Goal: Use online tool/utility: Use online tool/utility

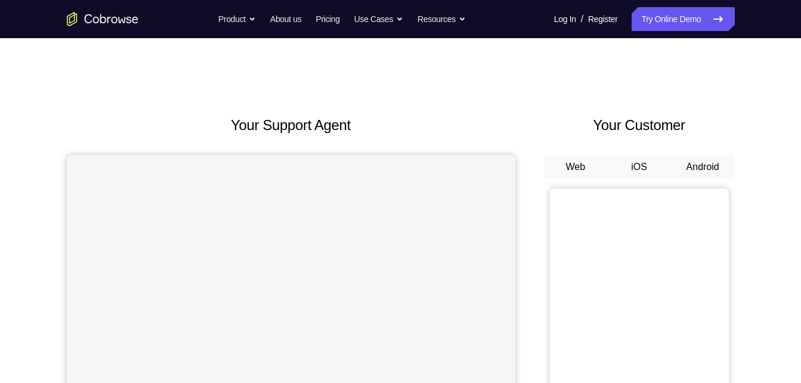
click at [704, 169] on button "Android" at bounding box center [703, 167] width 64 height 24
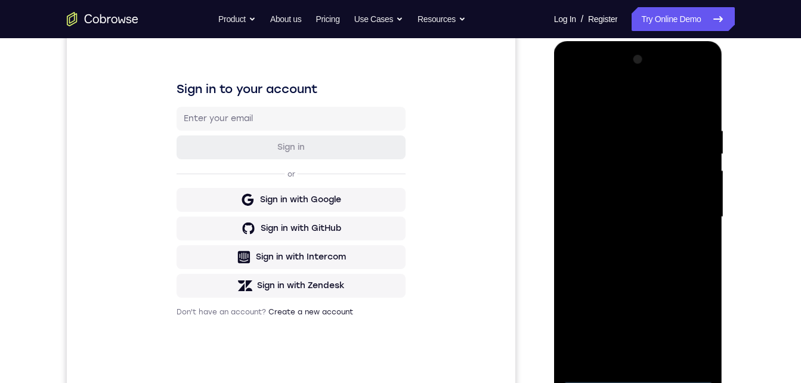
scroll to position [186, 0]
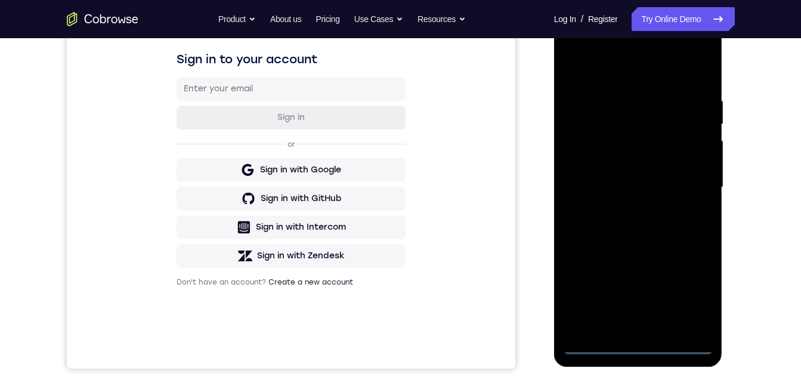
click at [640, 345] on div at bounding box center [638, 187] width 150 height 334
click at [694, 280] on div at bounding box center [638, 187] width 150 height 334
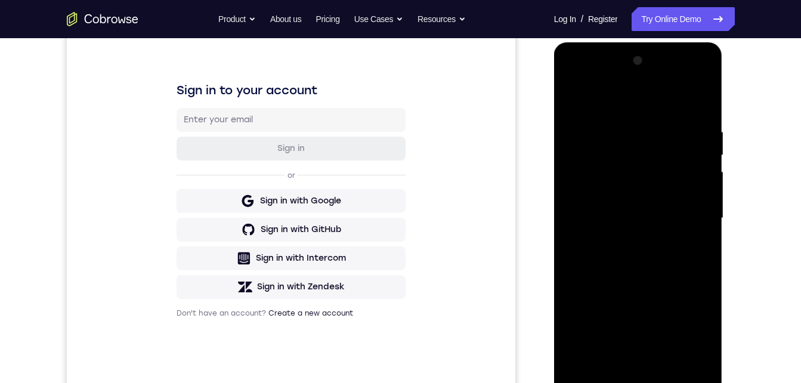
scroll to position [140, 0]
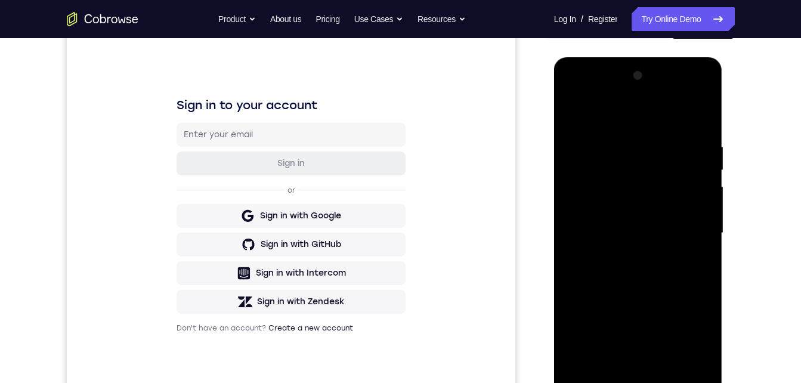
click at [689, 337] on div at bounding box center [638, 233] width 150 height 334
click at [585, 94] on div at bounding box center [638, 233] width 150 height 334
click at [686, 221] on div at bounding box center [638, 233] width 150 height 334
click at [625, 253] on div at bounding box center [638, 233] width 150 height 334
click at [609, 221] on div at bounding box center [638, 233] width 150 height 334
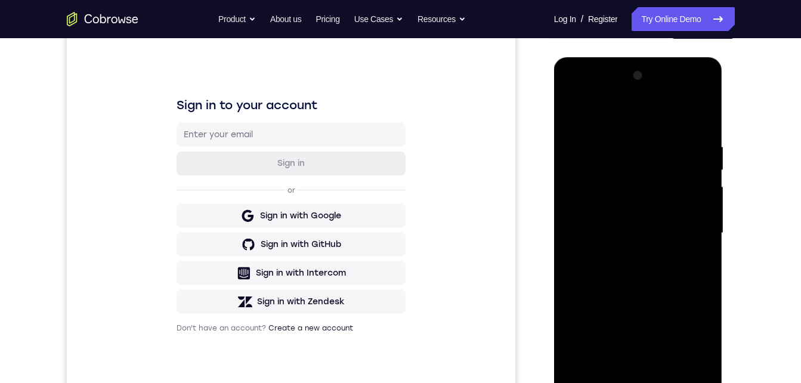
click at [606, 209] on div at bounding box center [638, 233] width 150 height 334
click at [601, 233] on div at bounding box center [638, 233] width 150 height 334
click at [602, 269] on div at bounding box center [638, 233] width 150 height 334
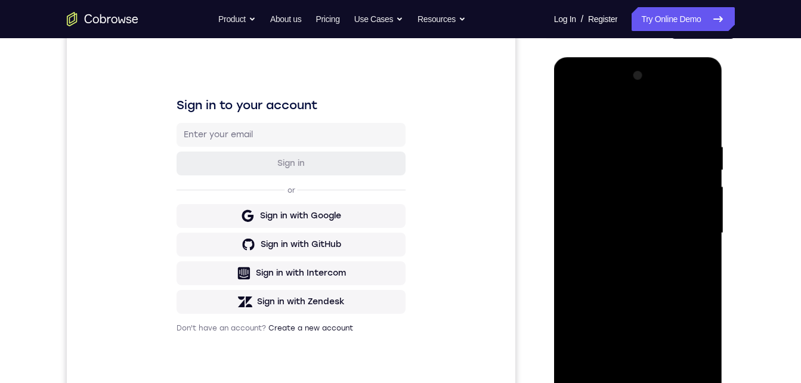
click at [602, 269] on div at bounding box center [638, 233] width 150 height 334
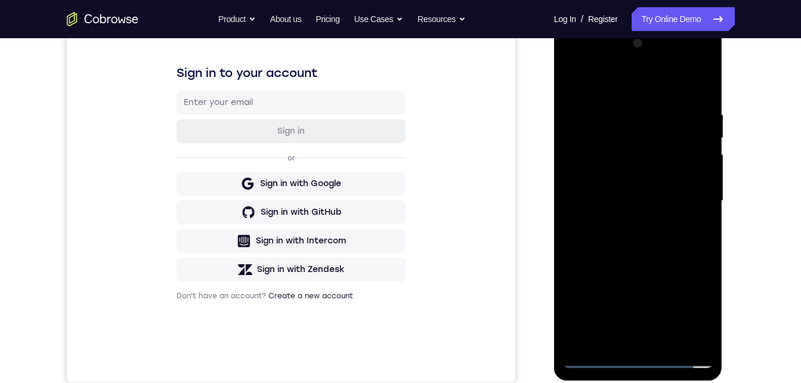
click at [651, 253] on div at bounding box center [638, 201] width 150 height 334
click at [662, 342] on div at bounding box center [638, 201] width 150 height 334
click at [636, 262] on div at bounding box center [638, 201] width 150 height 334
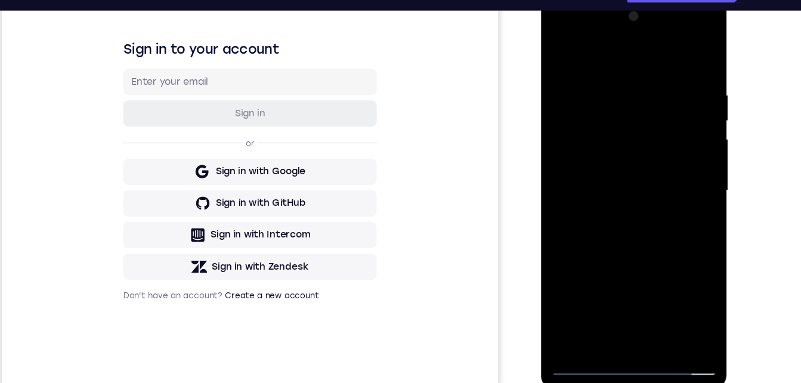
click at [621, 134] on div at bounding box center [625, 172] width 150 height 334
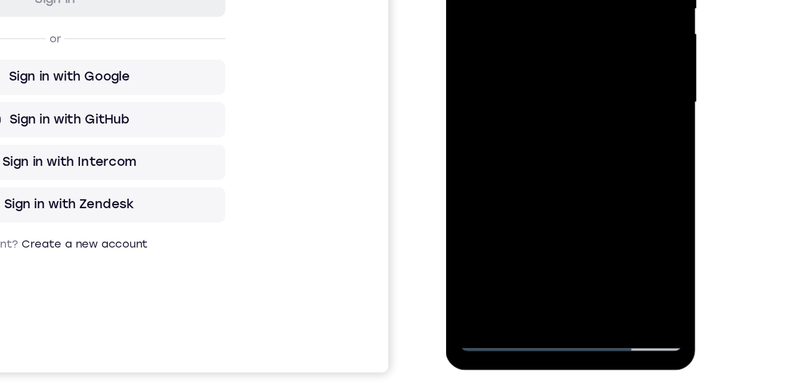
click at [598, 128] on div at bounding box center [530, 18] width 150 height 334
click at [589, 49] on div at bounding box center [530, 18] width 150 height 334
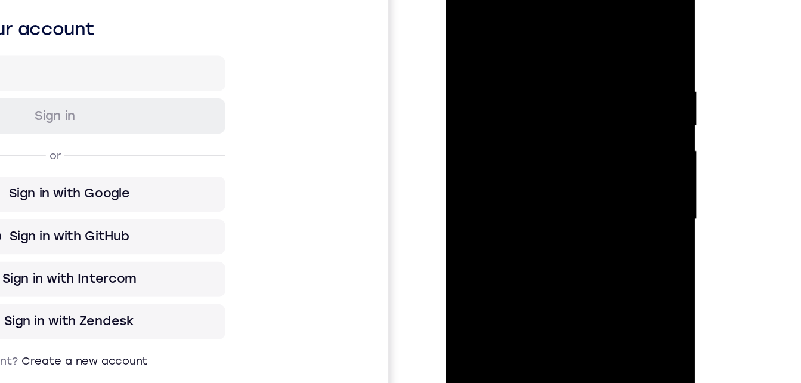
drag, startPoint x: 507, startPoint y: 81, endPoint x: 492, endPoint y: 129, distance: 50.0
click at [492, 129] on div at bounding box center [530, 135] width 150 height 334
drag, startPoint x: 483, startPoint y: 81, endPoint x: 479, endPoint y: 50, distance: 31.9
click at [479, 50] on div at bounding box center [530, 135] width 150 height 334
drag, startPoint x: 485, startPoint y: 84, endPoint x: 484, endPoint y: 63, distance: 20.9
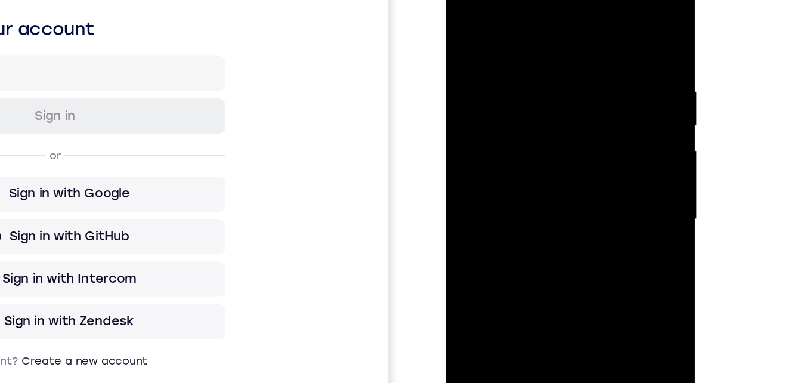
click at [484, 63] on div at bounding box center [530, 135] width 150 height 334
click at [484, 62] on div at bounding box center [530, 135] width 150 height 334
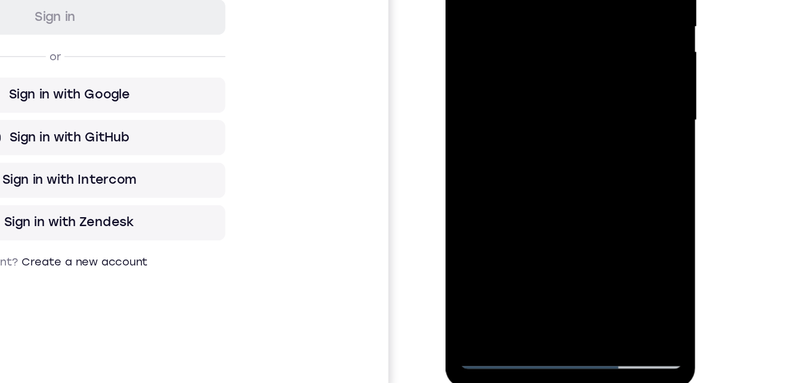
click at [512, 166] on div at bounding box center [530, 35] width 150 height 334
drag, startPoint x: 511, startPoint y: -22, endPoint x: 508, endPoint y: 20, distance: 42.5
click at [508, 20] on div at bounding box center [530, 35] width 150 height 334
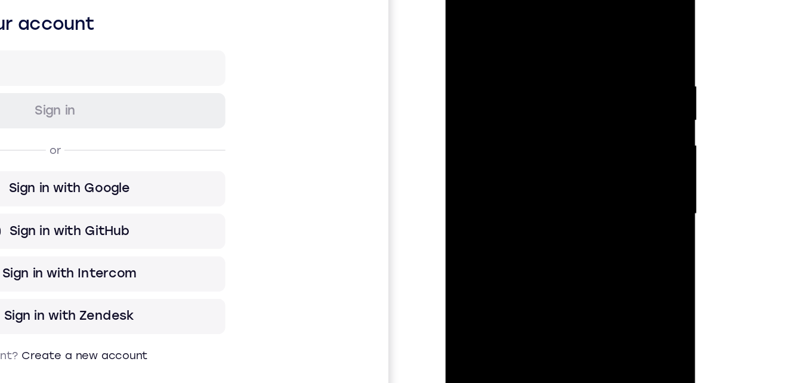
click at [505, 125] on div at bounding box center [530, 129] width 150 height 334
drag, startPoint x: 492, startPoint y: 120, endPoint x: 490, endPoint y: 110, distance: 10.3
click at [490, 110] on div at bounding box center [530, 129] width 150 height 334
drag, startPoint x: 490, startPoint y: 121, endPoint x: 480, endPoint y: 90, distance: 31.9
click at [480, 90] on div at bounding box center [530, 129] width 150 height 334
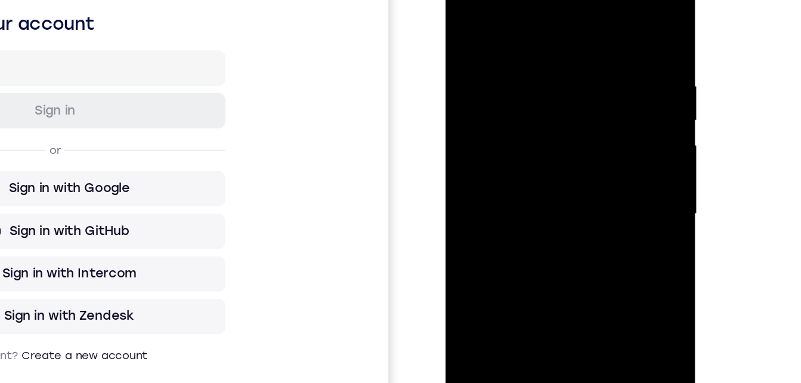
drag, startPoint x: 484, startPoint y: 101, endPoint x: 479, endPoint y: 77, distance: 25.0
click at [479, 77] on div at bounding box center [530, 129] width 150 height 334
drag, startPoint x: 483, startPoint y: 90, endPoint x: 478, endPoint y: 55, distance: 35.5
click at [478, 55] on div at bounding box center [530, 129] width 150 height 334
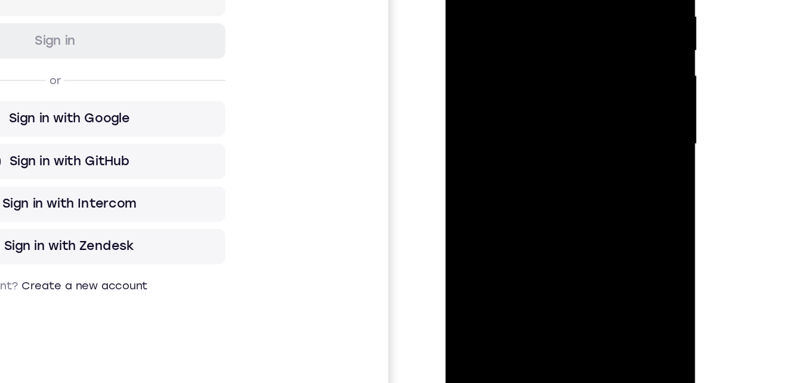
scroll to position [203, 0]
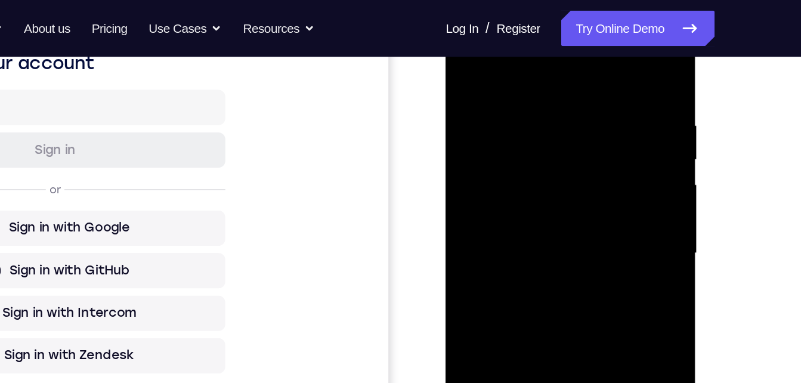
click at [459, 47] on div at bounding box center [530, 168] width 150 height 334
click at [468, 50] on div at bounding box center [530, 168] width 150 height 334
click at [465, 46] on div at bounding box center [530, 168] width 150 height 334
click at [485, 323] on div at bounding box center [530, 168] width 150 height 334
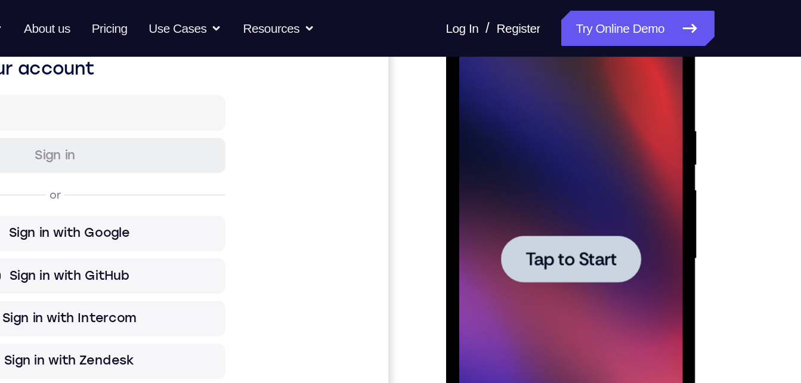
click at [518, 172] on span "Tap to Start" at bounding box center [529, 174] width 61 height 12
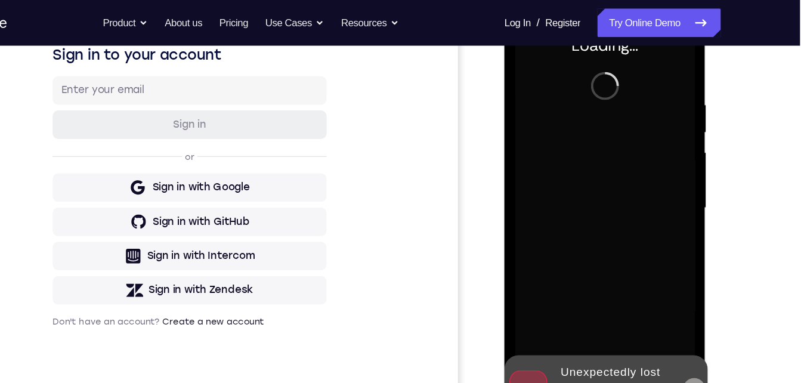
click at [658, 325] on icon at bounding box center [663, 326] width 10 height 10
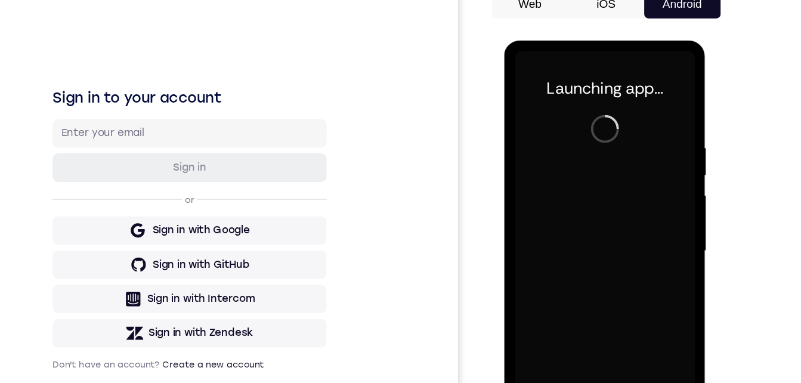
scroll to position [159, 0]
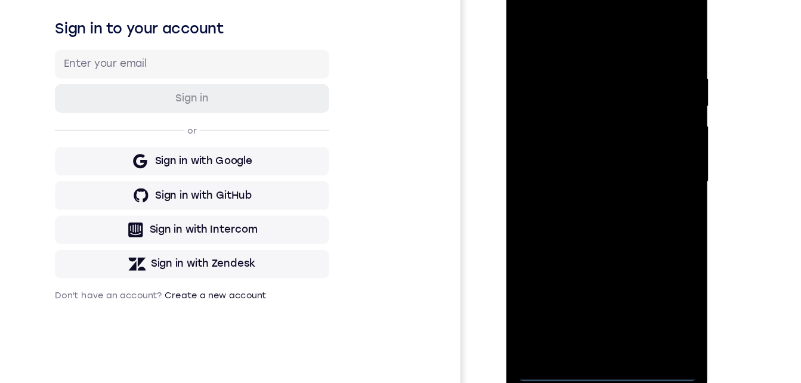
click at [586, 307] on div at bounding box center [590, 148] width 150 height 334
click at [637, 252] on div at bounding box center [590, 148] width 150 height 334
click at [547, 7] on div at bounding box center [590, 148] width 150 height 334
click at [632, 137] on div at bounding box center [590, 148] width 150 height 334
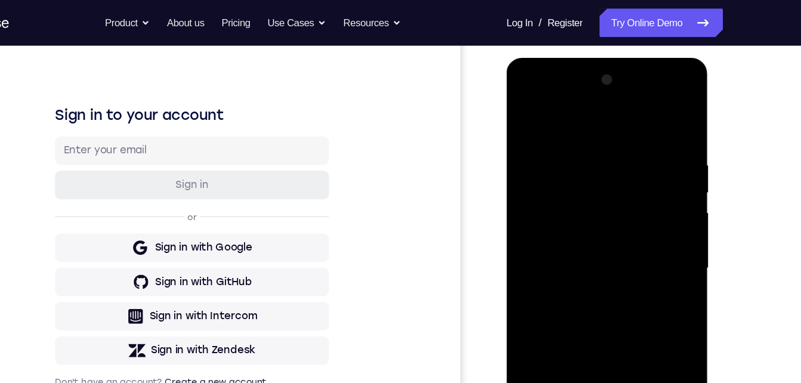
click at [576, 253] on div at bounding box center [590, 233] width 150 height 334
click at [570, 221] on div at bounding box center [590, 233] width 150 height 334
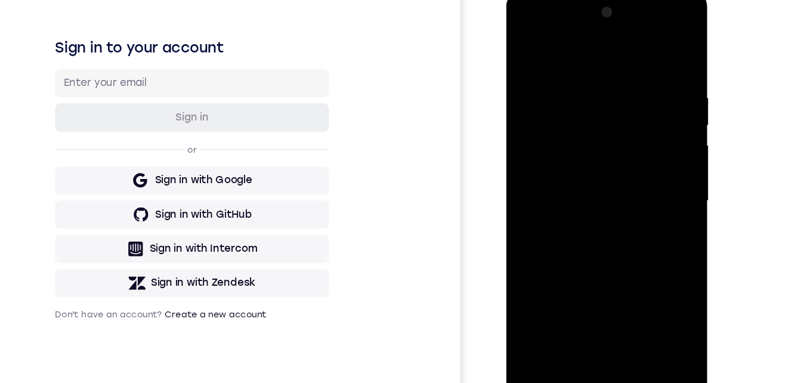
click at [563, 141] on div at bounding box center [590, 167] width 150 height 334
click at [548, 159] on div at bounding box center [590, 167] width 150 height 334
click at [547, 160] on div at bounding box center [590, 167] width 150 height 334
click at [555, 205] on div at bounding box center [590, 167] width 150 height 334
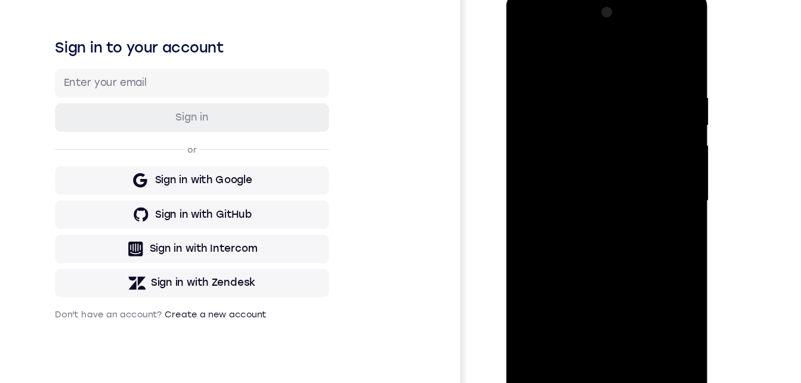
drag, startPoint x: 555, startPoint y: 205, endPoint x: 928, endPoint y: 79, distance: 393.4
click at [555, 205] on div at bounding box center [590, 167] width 150 height 334
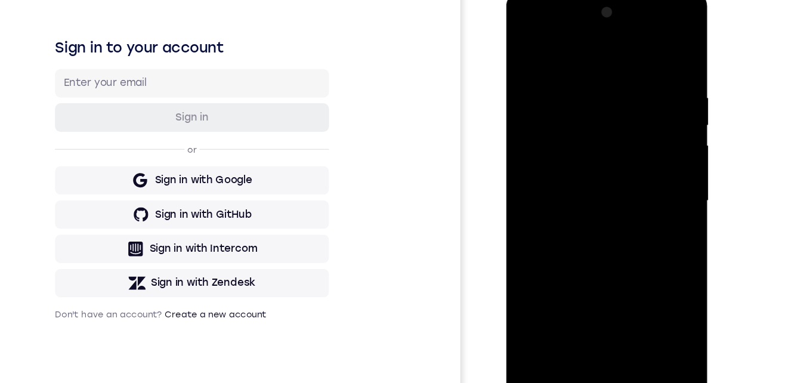
click at [555, 205] on div at bounding box center [590, 167] width 150 height 334
click at [582, 202] on div at bounding box center [590, 167] width 150 height 334
drag, startPoint x: 544, startPoint y: 32, endPoint x: 542, endPoint y: 25, distance: 7.4
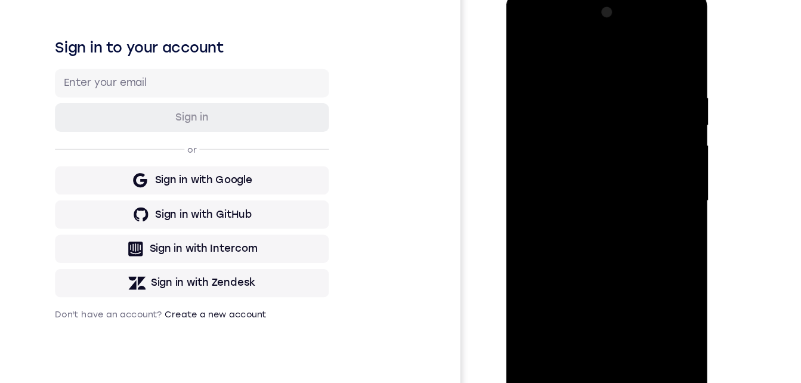
click at [542, 25] on div at bounding box center [590, 167] width 150 height 334
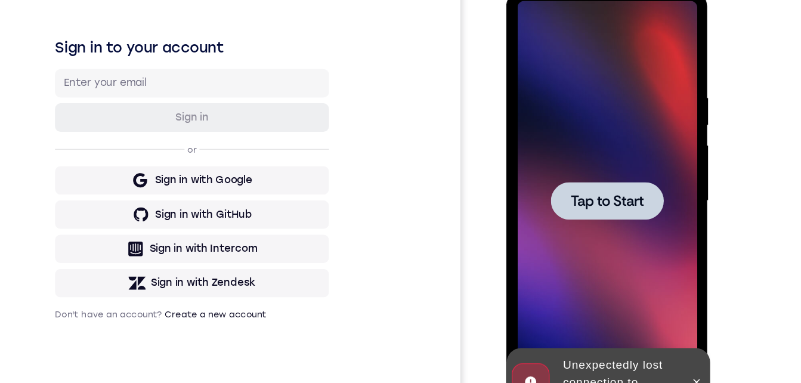
scroll to position [169, 0]
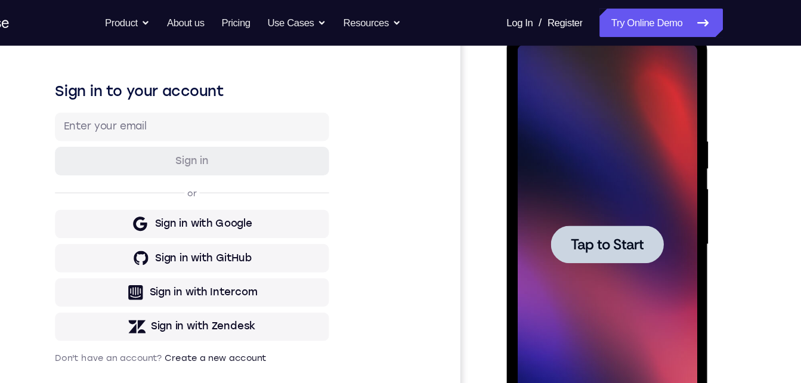
click at [574, 172] on div at bounding box center [590, 210] width 150 height 334
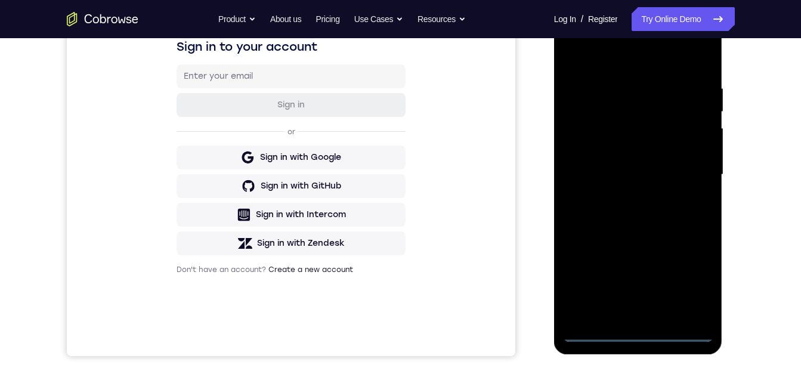
scroll to position [187, 0]
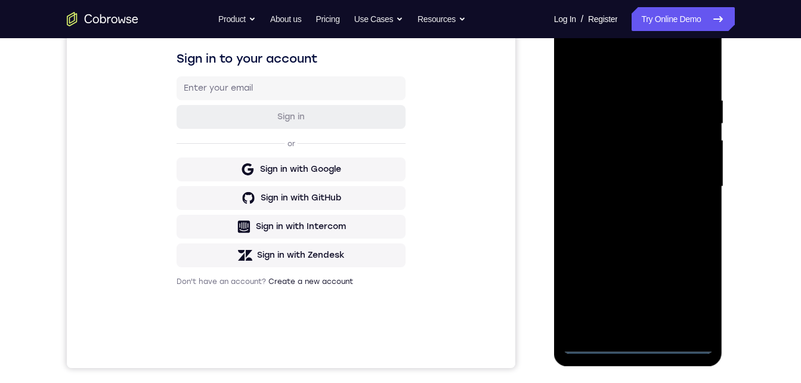
click at [637, 347] on div at bounding box center [638, 187] width 150 height 334
click at [687, 289] on div at bounding box center [638, 187] width 150 height 334
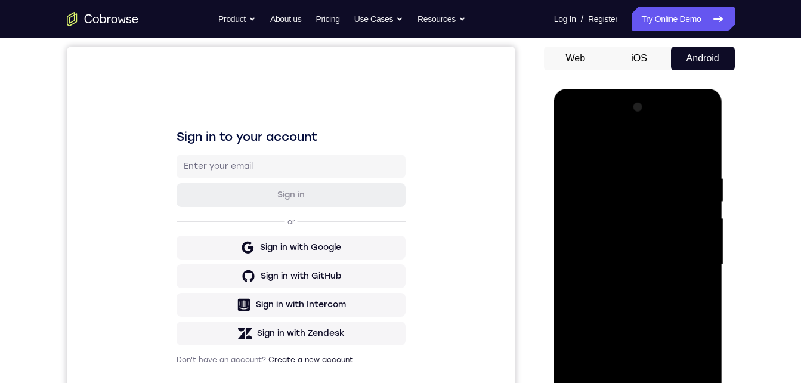
click at [589, 126] on div at bounding box center [638, 265] width 150 height 334
click at [688, 255] on div at bounding box center [638, 265] width 150 height 334
click at [623, 285] on div at bounding box center [638, 265] width 150 height 334
click at [613, 252] on div at bounding box center [638, 265] width 150 height 334
click at [612, 242] on div at bounding box center [638, 265] width 150 height 334
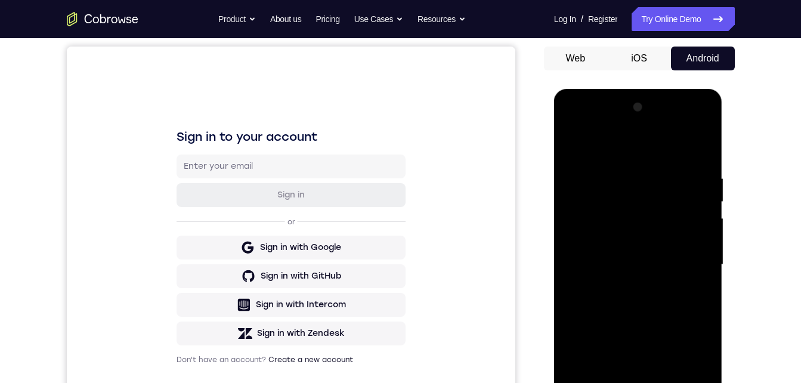
click at [597, 261] on div at bounding box center [638, 265] width 150 height 334
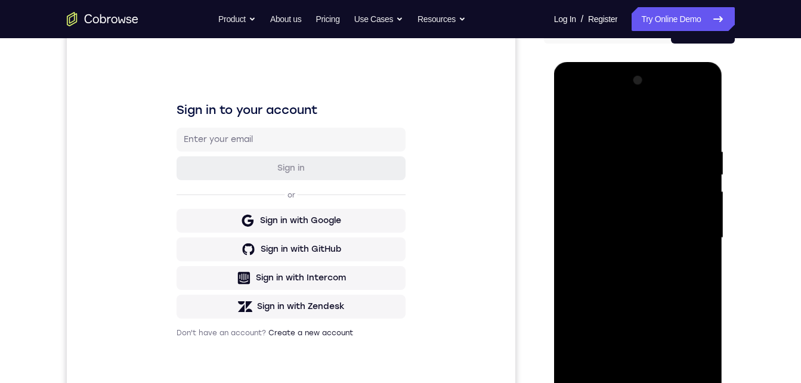
click at [603, 283] on div at bounding box center [638, 238] width 150 height 334
click at [600, 274] on div at bounding box center [638, 238] width 150 height 334
click at [702, 143] on div at bounding box center [638, 238] width 150 height 334
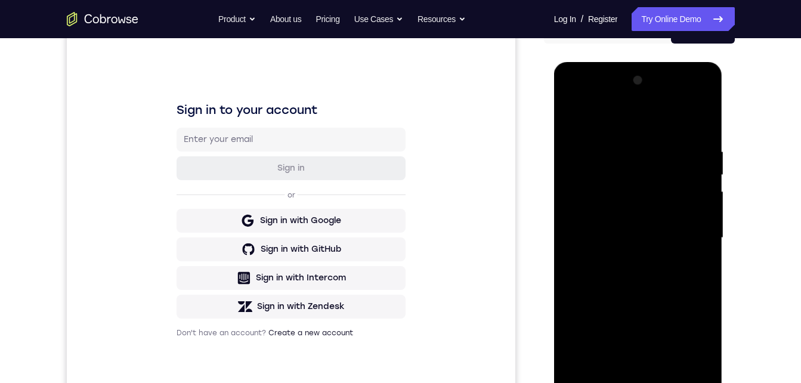
click at [699, 142] on div at bounding box center [638, 238] width 150 height 334
click at [628, 273] on div at bounding box center [638, 238] width 150 height 334
click at [700, 136] on div at bounding box center [638, 238] width 150 height 334
click at [623, 273] on div at bounding box center [638, 238] width 150 height 334
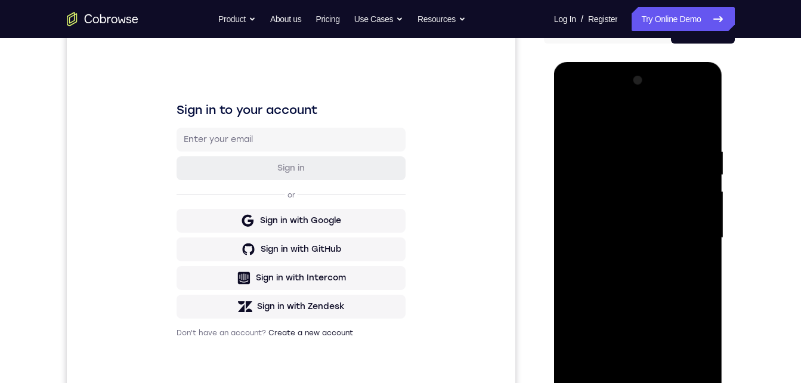
click at [623, 273] on div at bounding box center [638, 238] width 150 height 334
click at [705, 141] on div at bounding box center [638, 238] width 150 height 334
click at [661, 273] on div at bounding box center [638, 238] width 150 height 334
click at [700, 143] on div at bounding box center [638, 238] width 150 height 334
click at [625, 77] on div at bounding box center [638, 238] width 150 height 334
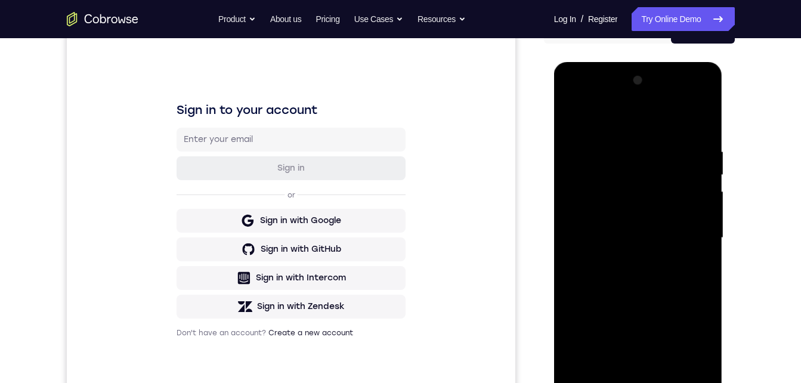
click at [690, 98] on div at bounding box center [638, 238] width 150 height 334
click at [691, 97] on div at bounding box center [638, 238] width 150 height 334
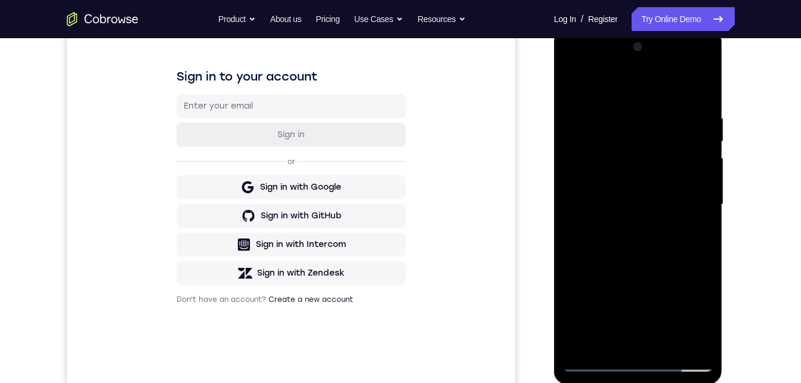
click at [689, 62] on div at bounding box center [638, 205] width 150 height 334
click at [616, 85] on div at bounding box center [638, 205] width 150 height 334
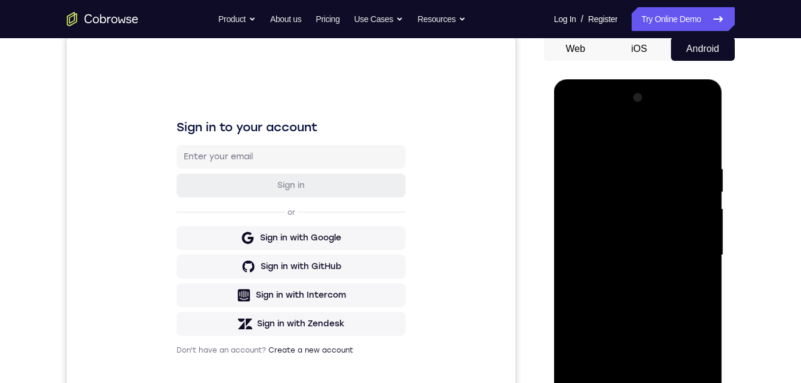
click at [691, 241] on div at bounding box center [638, 255] width 150 height 334
click at [634, 312] on div at bounding box center [638, 255] width 150 height 334
click at [612, 382] on div at bounding box center [638, 255] width 150 height 334
click at [602, 135] on div at bounding box center [638, 255] width 150 height 334
click at [602, 169] on div at bounding box center [638, 255] width 150 height 334
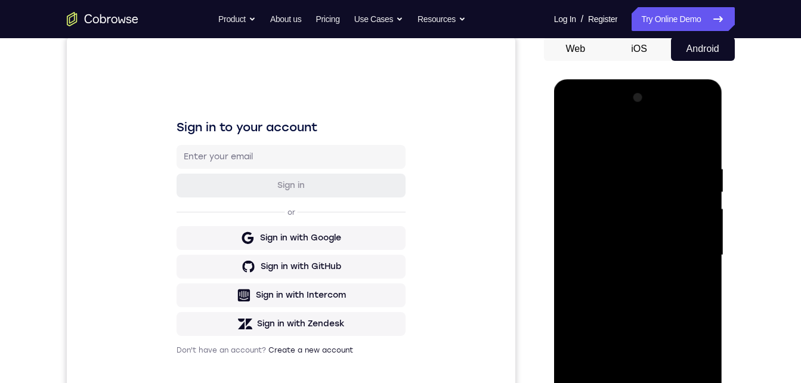
click at [669, 382] on div at bounding box center [638, 255] width 150 height 334
click at [625, 319] on div at bounding box center [638, 255] width 150 height 334
click at [610, 224] on div at bounding box center [638, 255] width 150 height 334
click at [572, 135] on div at bounding box center [638, 255] width 150 height 334
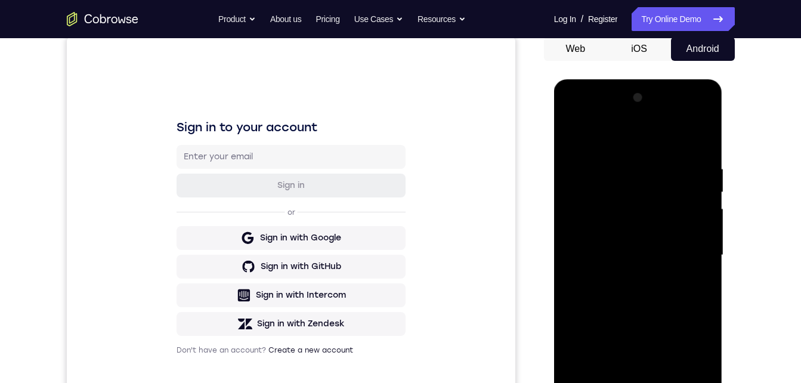
click at [659, 162] on div at bounding box center [638, 255] width 150 height 334
click at [706, 246] on div at bounding box center [638, 255] width 150 height 334
click at [568, 240] on div at bounding box center [638, 255] width 150 height 334
click at [705, 257] on div at bounding box center [638, 255] width 150 height 334
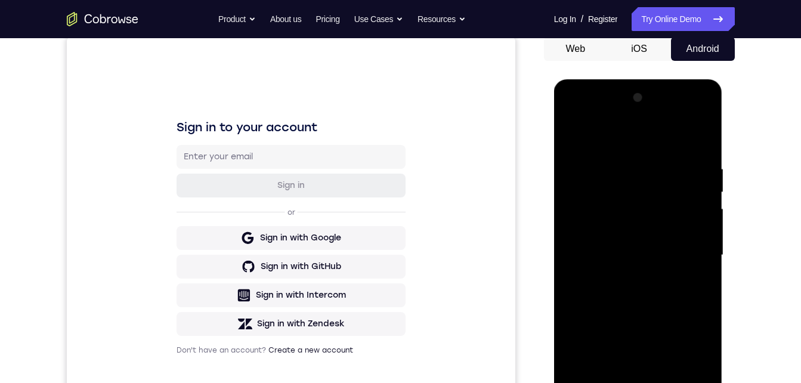
click at [704, 257] on div at bounding box center [638, 255] width 150 height 334
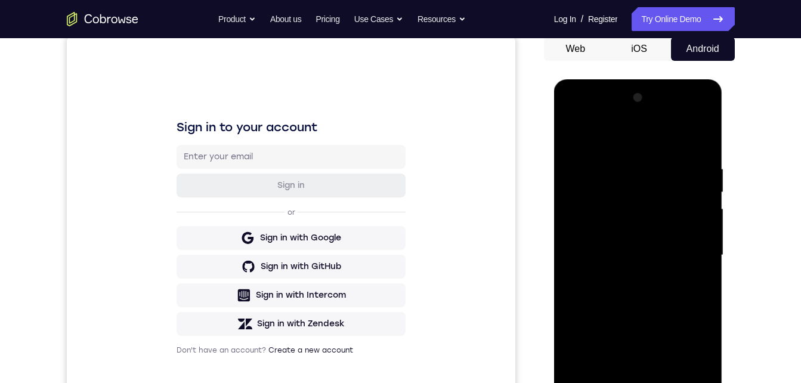
click at [704, 257] on div at bounding box center [638, 255] width 150 height 334
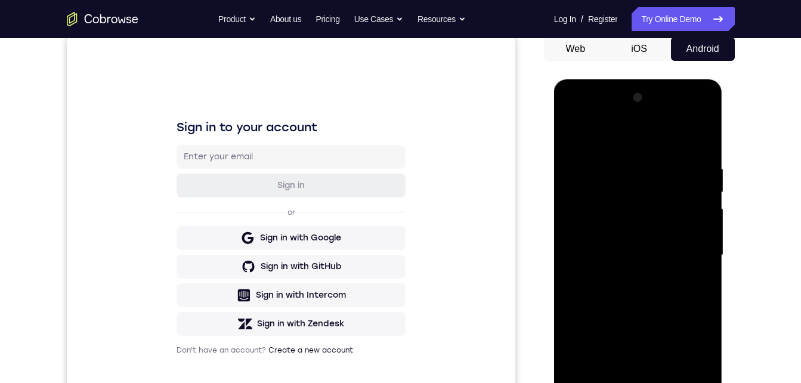
click at [704, 257] on div at bounding box center [638, 255] width 150 height 334
click at [706, 248] on div at bounding box center [638, 255] width 150 height 334
click at [705, 249] on div at bounding box center [638, 255] width 150 height 334
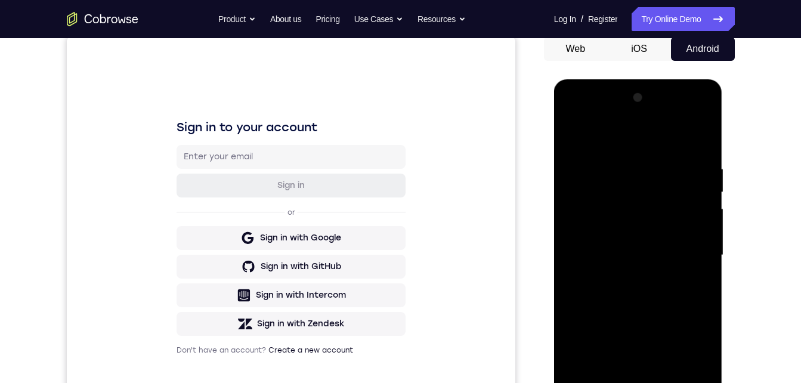
click at [705, 249] on div at bounding box center [638, 255] width 150 height 334
click at [705, 243] on div at bounding box center [638, 255] width 150 height 334
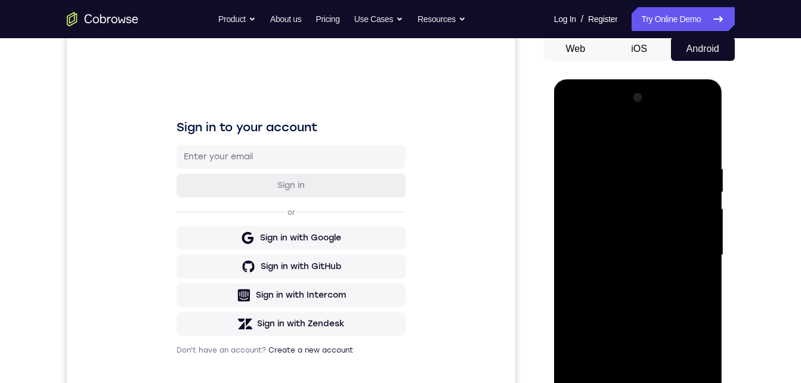
click at [697, 133] on div at bounding box center [638, 255] width 150 height 334
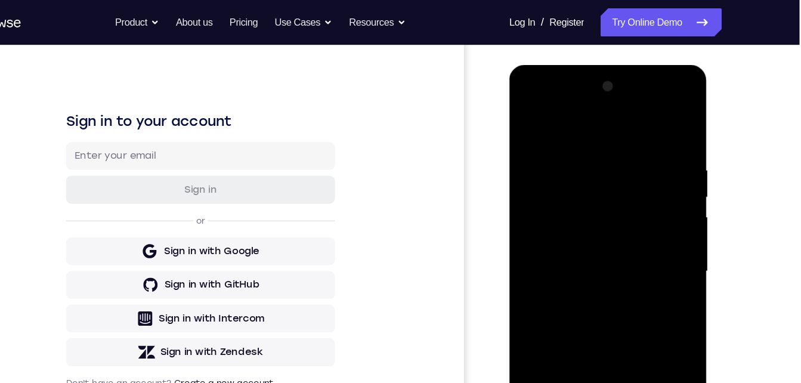
scroll to position [142, 0]
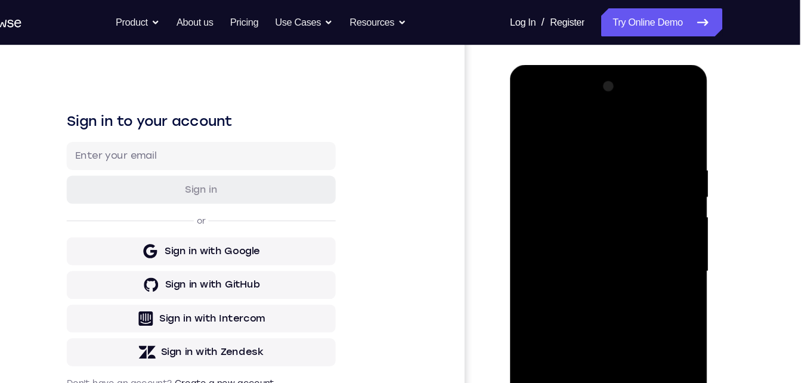
click at [654, 122] on div at bounding box center [594, 241] width 150 height 334
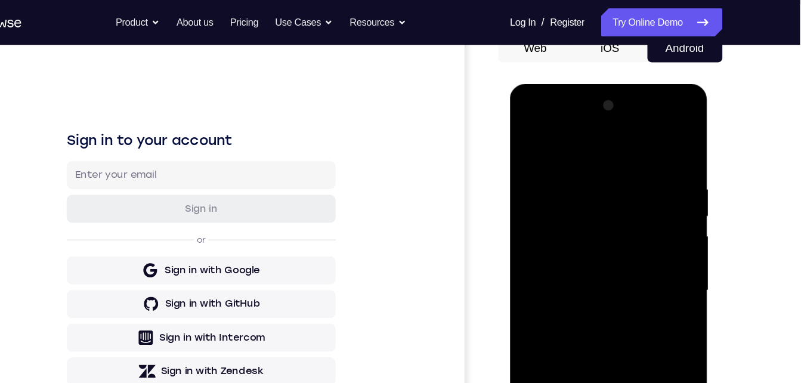
scroll to position [126, 0]
